Goal: Transaction & Acquisition: Book appointment/travel/reservation

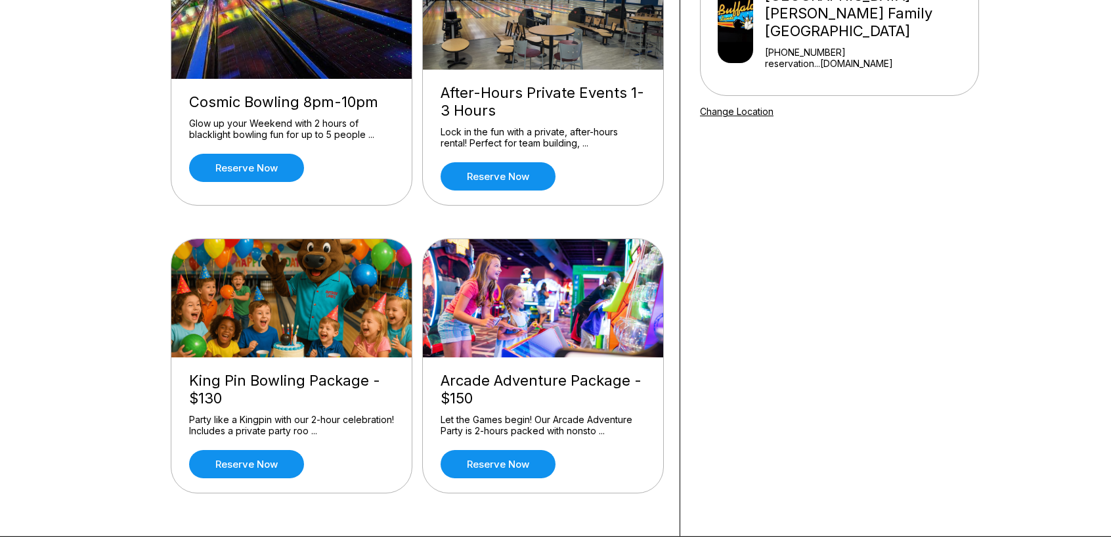
scroll to position [197, 0]
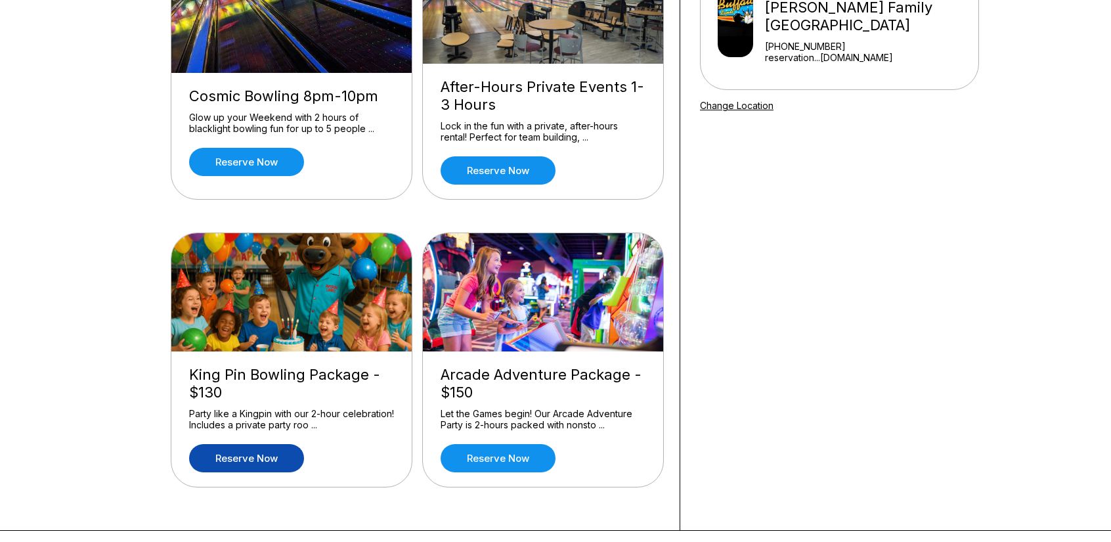
click at [233, 454] on link "Reserve now" at bounding box center [246, 458] width 115 height 28
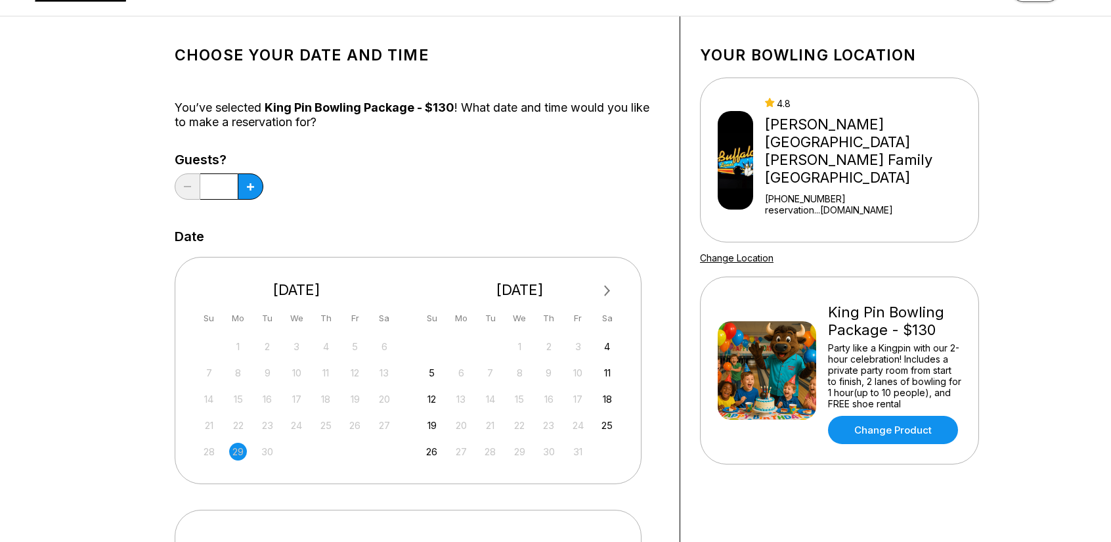
scroll to position [66, 0]
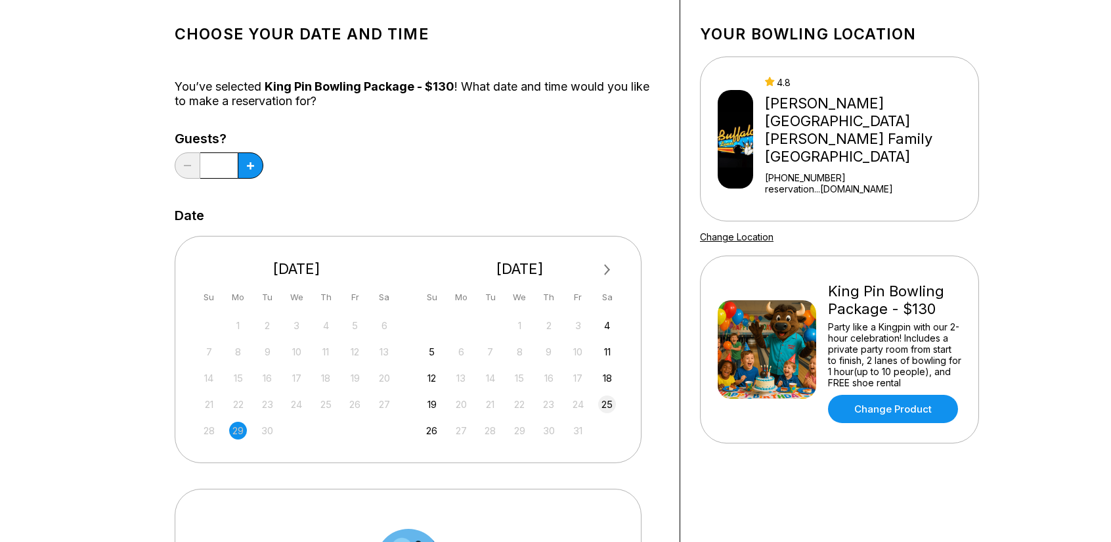
click at [608, 405] on div "25" at bounding box center [607, 404] width 18 height 18
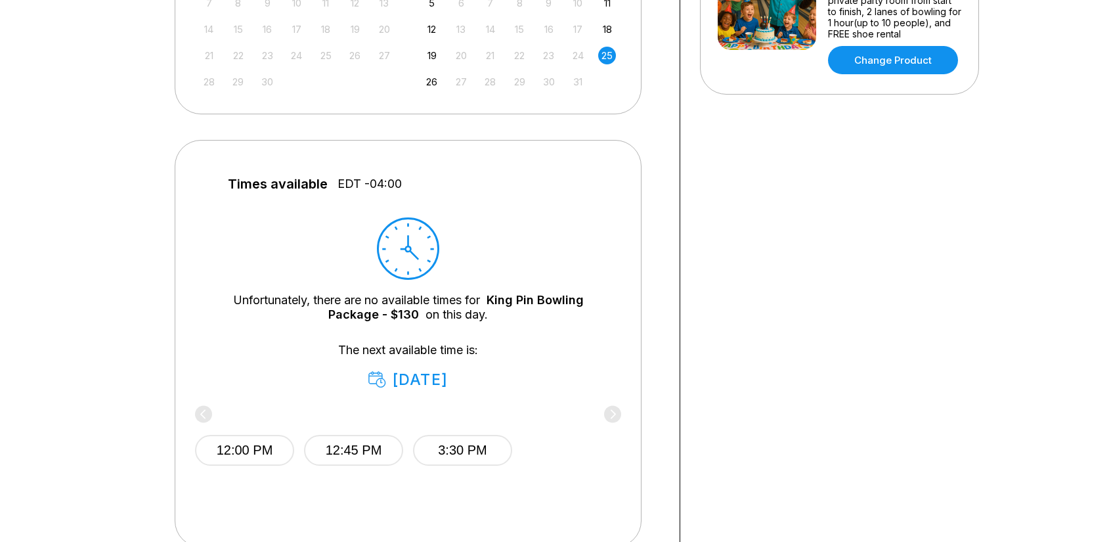
scroll to position [394, 0]
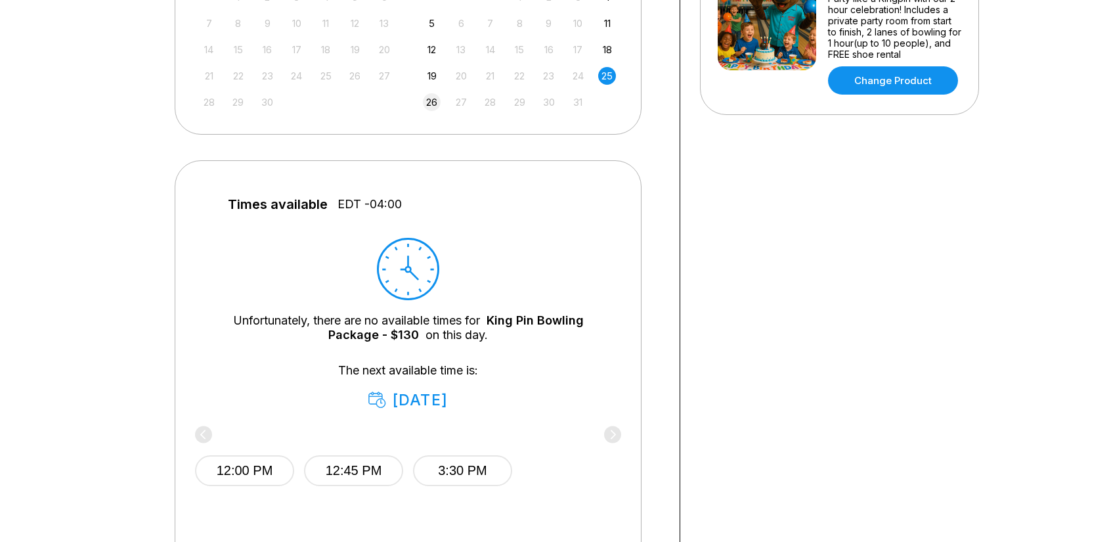
click at [431, 97] on div "26" at bounding box center [432, 102] width 18 height 18
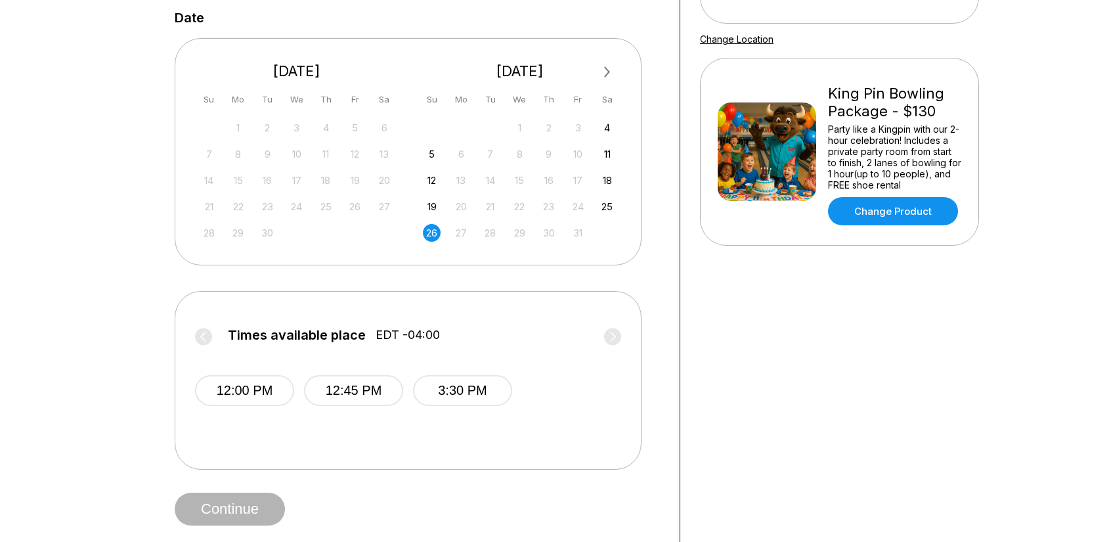
scroll to position [263, 0]
click at [605, 207] on div "25" at bounding box center [607, 207] width 18 height 18
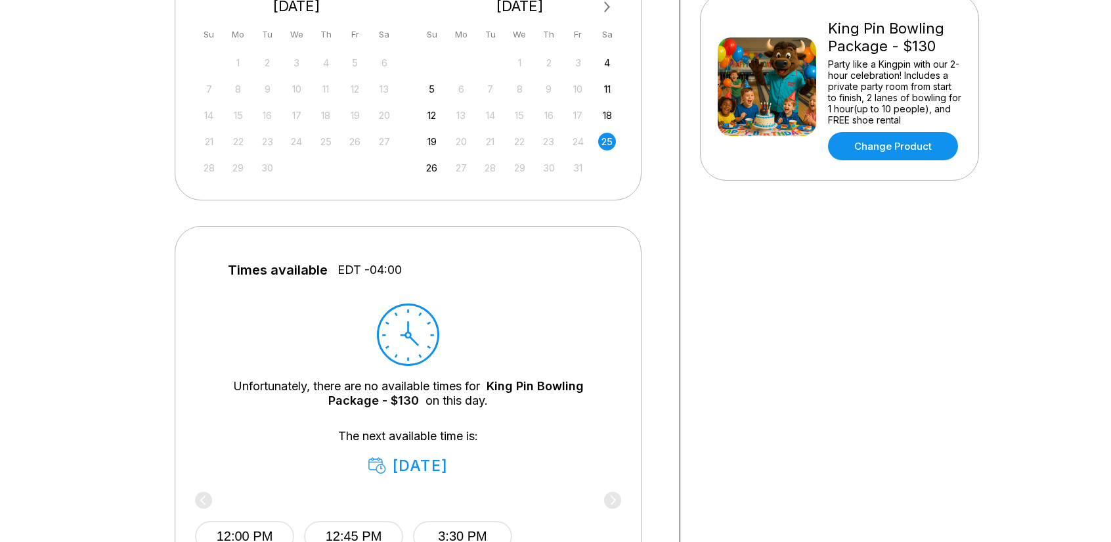
scroll to position [394, 0]
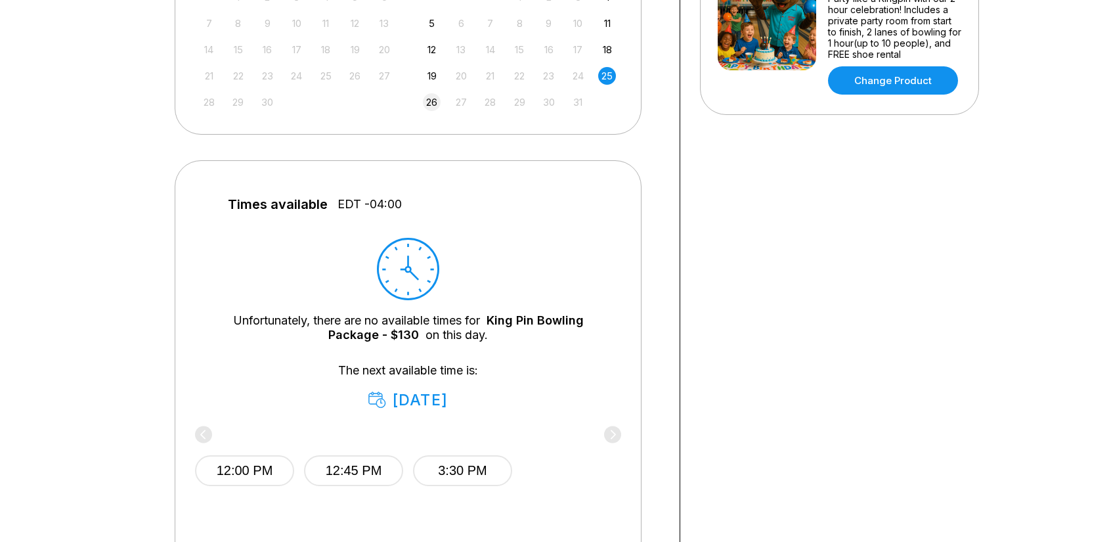
click at [427, 98] on div "26" at bounding box center [432, 102] width 18 height 18
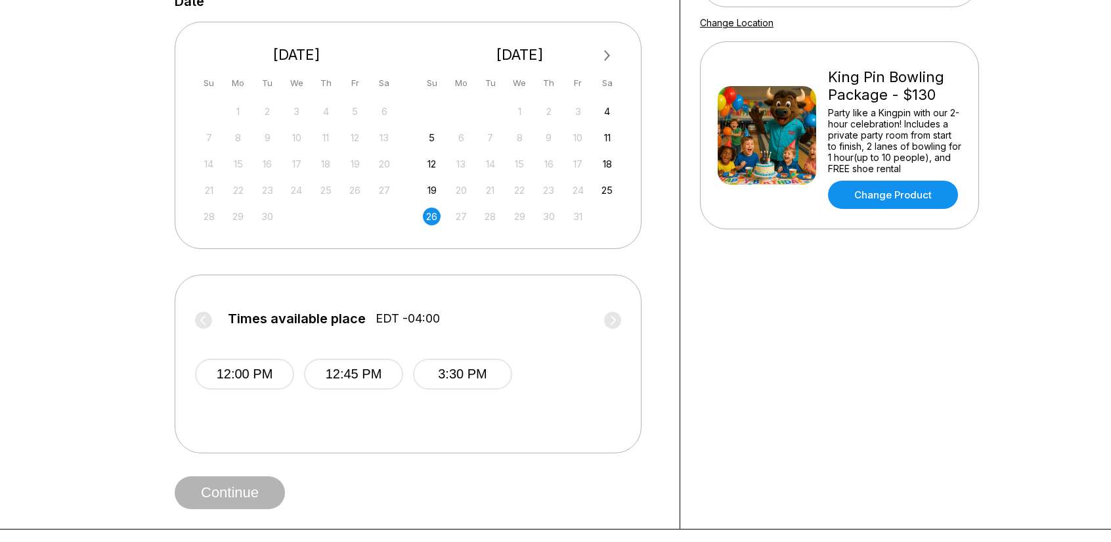
scroll to position [263, 0]
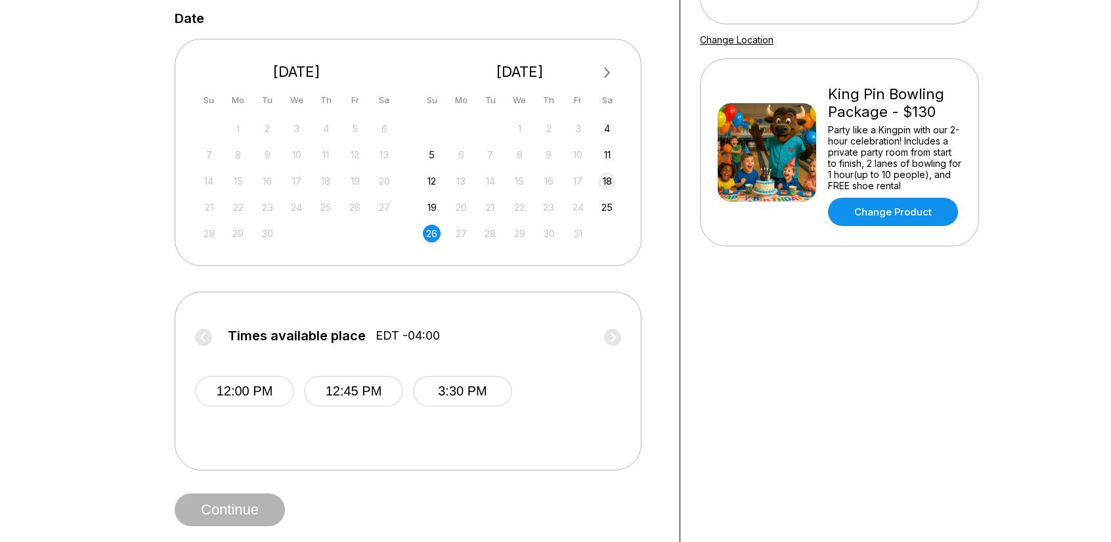
click at [613, 177] on div "18" at bounding box center [607, 181] width 18 height 18
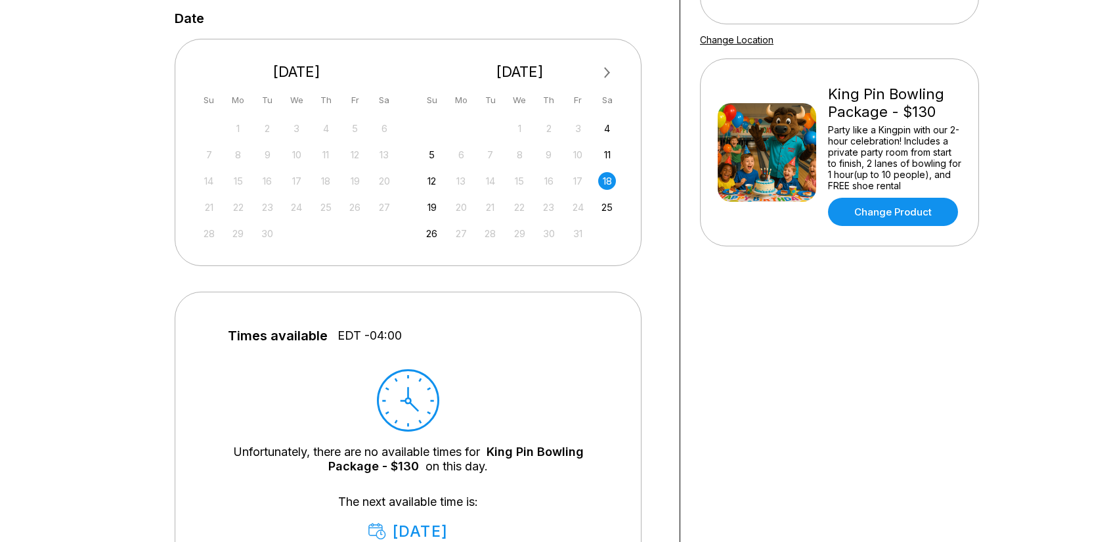
click at [606, 73] on span "Next Month" at bounding box center [606, 72] width 0 height 15
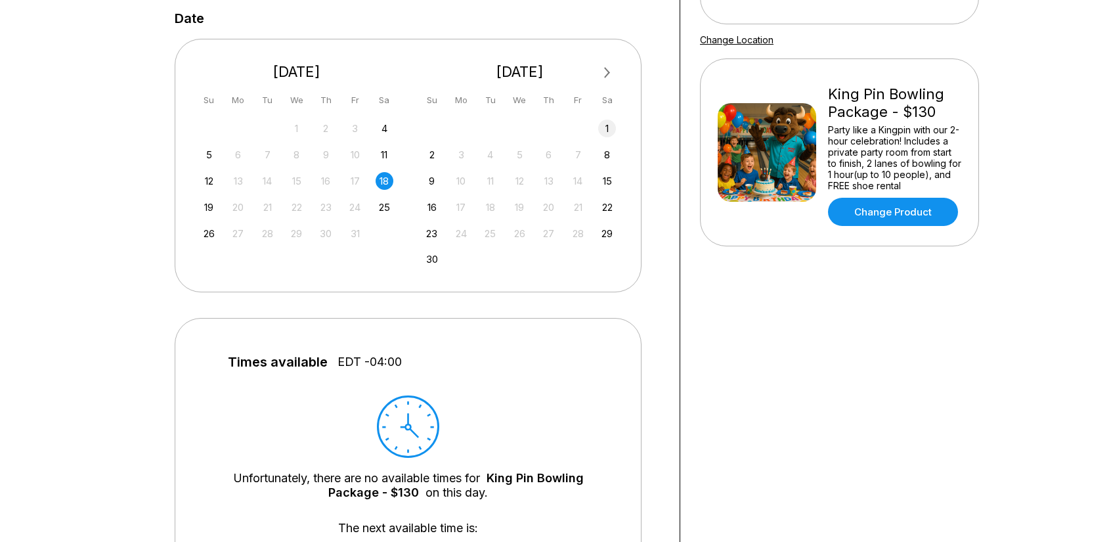
click at [606, 123] on div "1" at bounding box center [607, 129] width 18 height 18
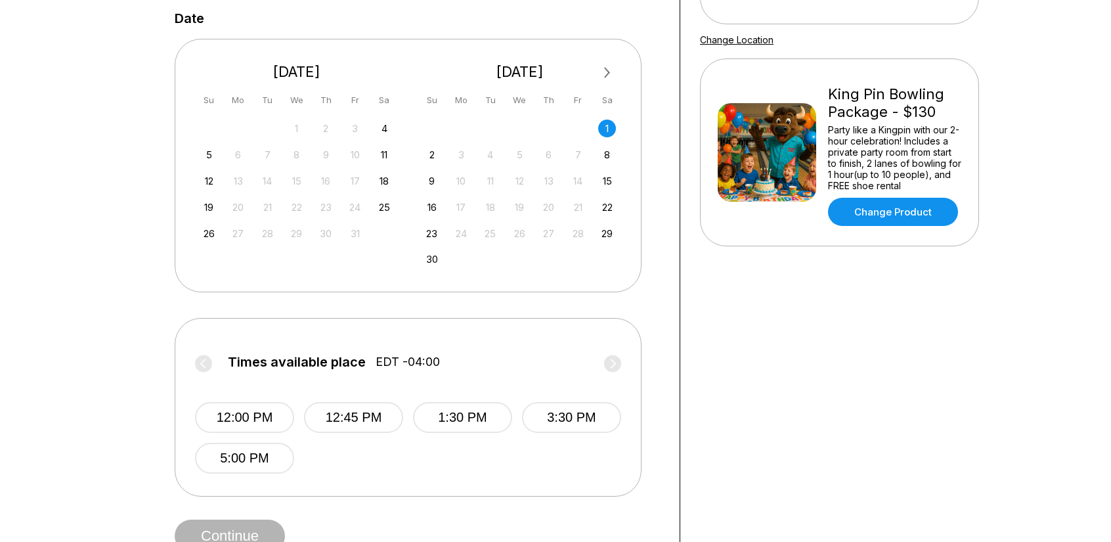
click at [206, 358] on label "Times available place EDT -04:00" at bounding box center [408, 365] width 426 height 21
click at [204, 228] on div "26" at bounding box center [209, 234] width 18 height 18
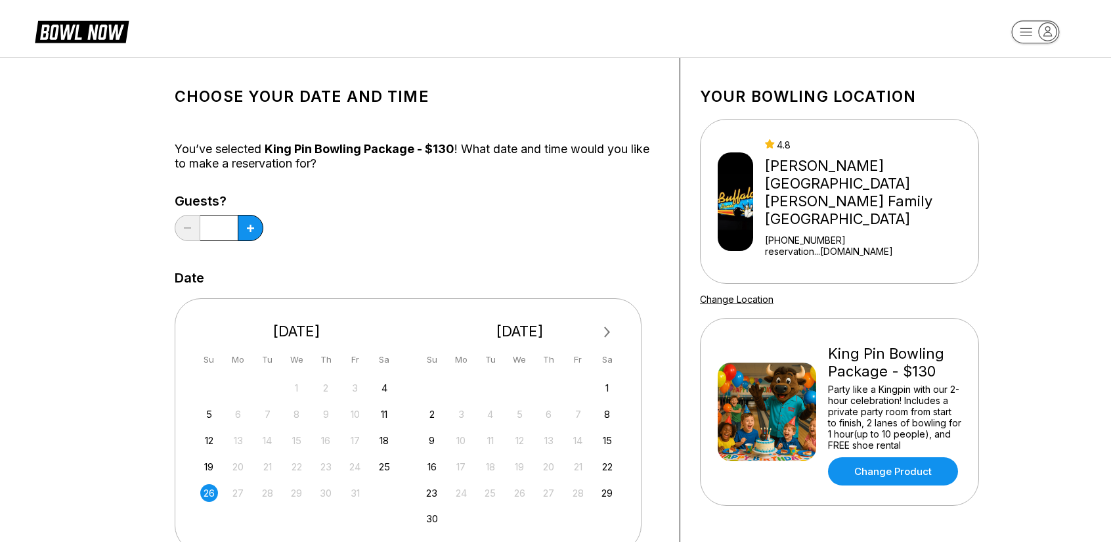
scroll to position [0, 0]
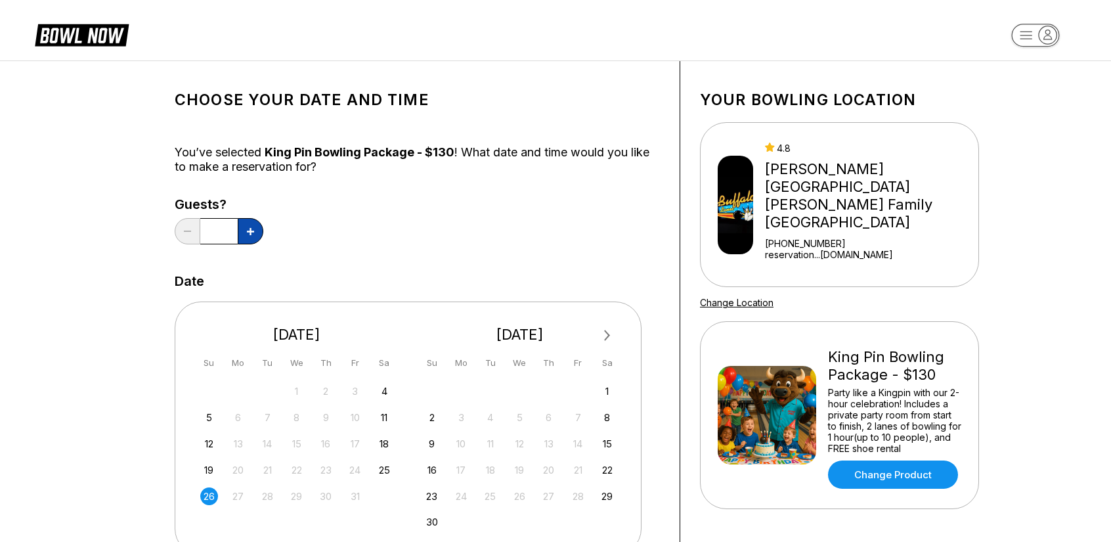
click at [256, 232] on button at bounding box center [251, 231] width 26 height 26
type input "*"
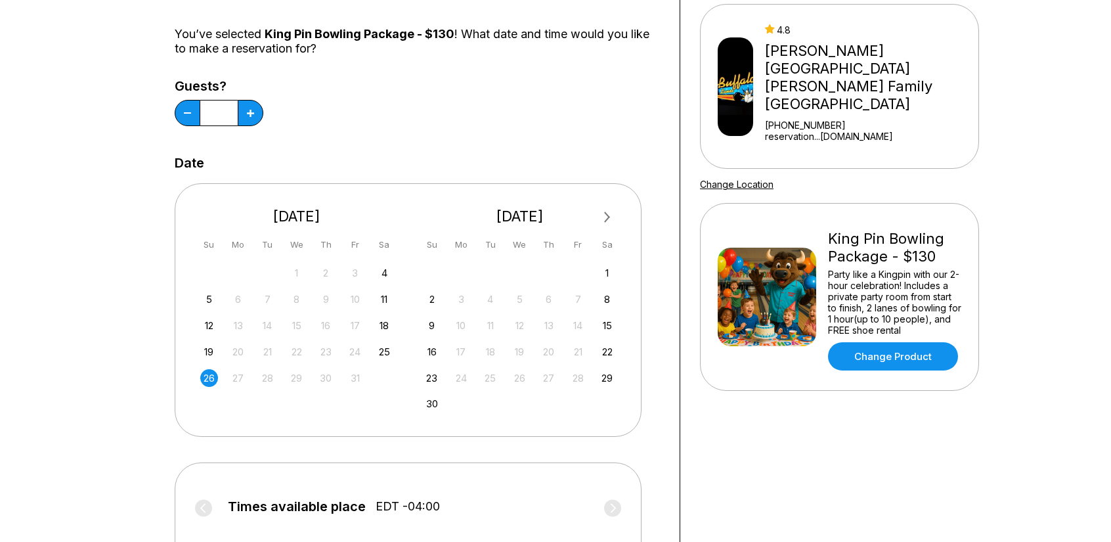
scroll to position [131, 0]
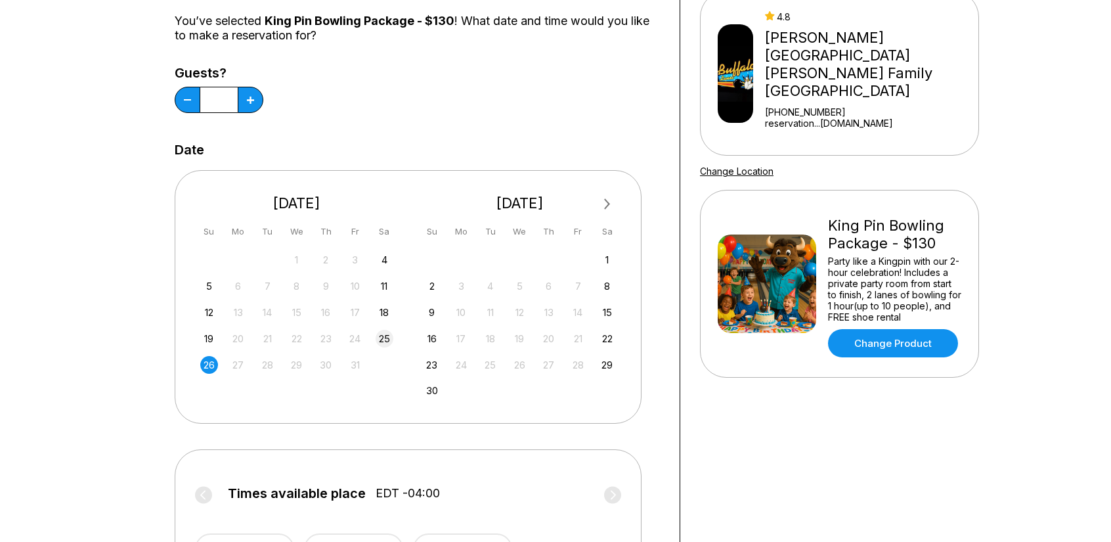
click at [389, 342] on div "25" at bounding box center [385, 339] width 18 height 18
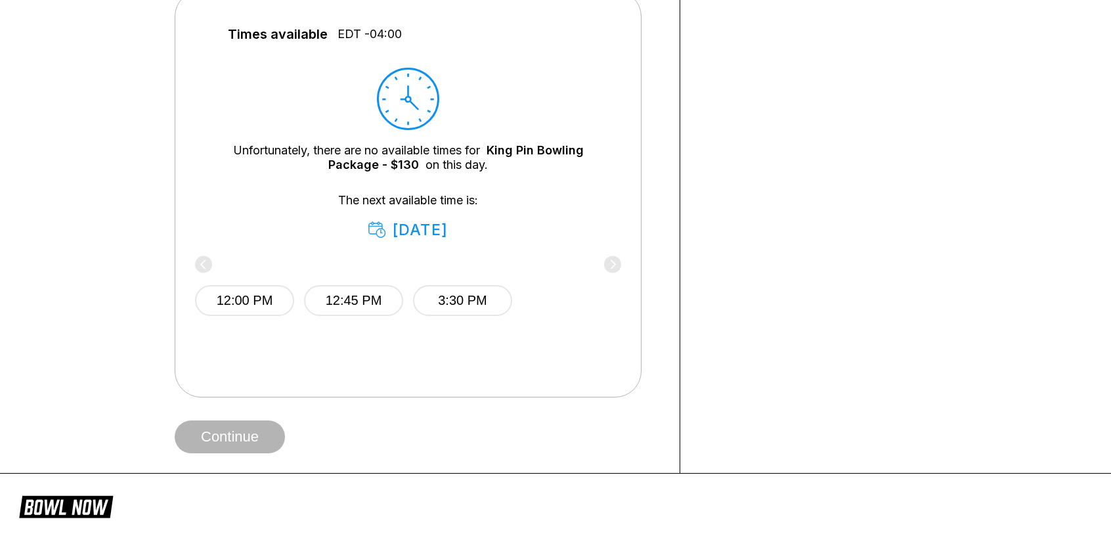
scroll to position [591, 0]
click at [410, 227] on div "[DATE]" at bounding box center [407, 229] width 79 height 18
click at [615, 261] on div "12:00 PM 12:45 PM 3:30 PM" at bounding box center [408, 297] width 426 height 79
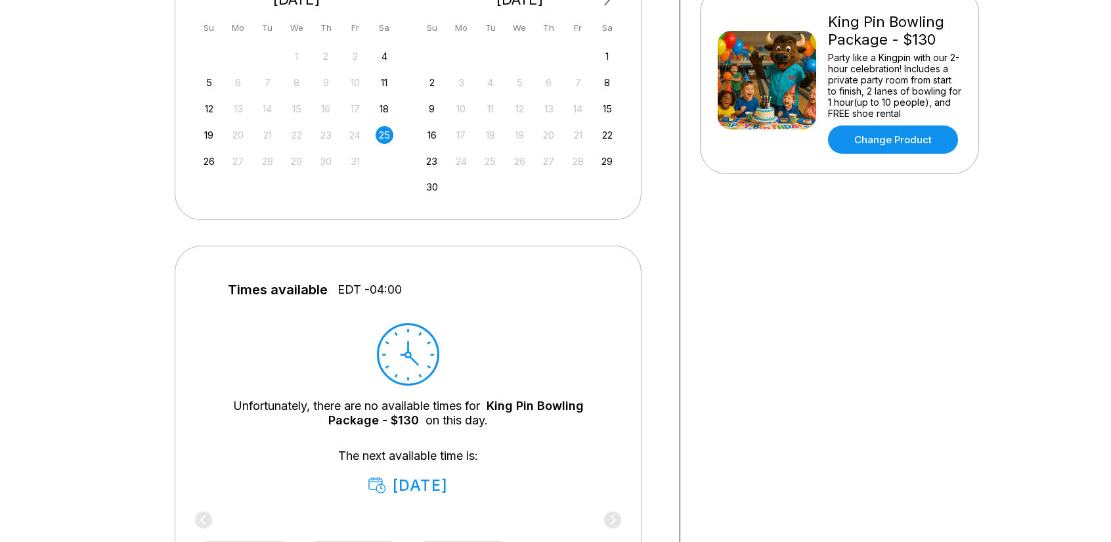
scroll to position [328, 0]
